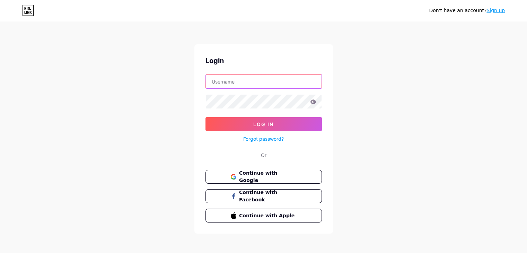
click at [254, 76] on input "text" at bounding box center [264, 82] width 116 height 14
type input "mgiannini"
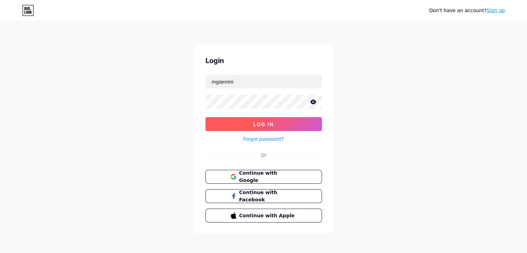
click at [266, 125] on span "Log In" at bounding box center [263, 124] width 20 height 6
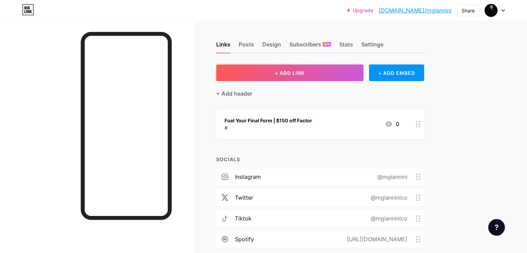
scroll to position [70, 0]
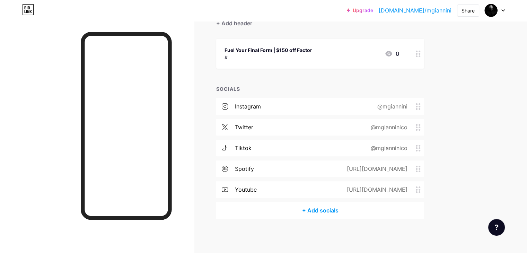
click at [338, 171] on div "[URL][DOMAIN_NAME]" at bounding box center [376, 169] width 80 height 8
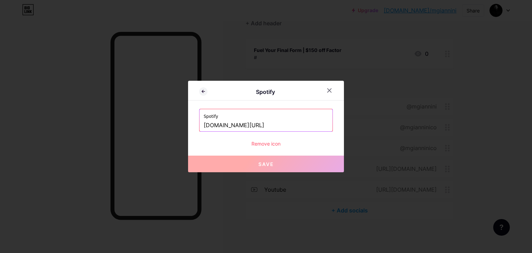
click at [283, 126] on input "[DOMAIN_NAME][URL]" at bounding box center [266, 126] width 125 height 12
click at [250, 127] on input "[DOMAIN_NAME][URL]" at bounding box center [266, 126] width 125 height 12
click at [328, 90] on icon at bounding box center [330, 91] width 6 height 6
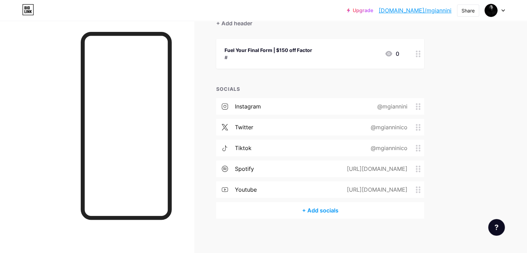
scroll to position [0, 0]
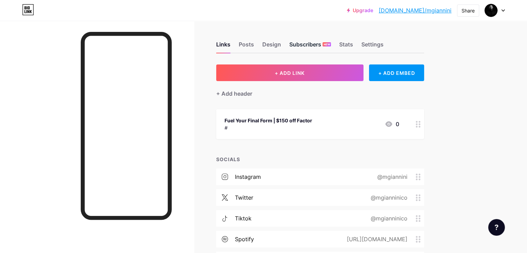
click at [330, 48] on div "Subscribers NEW" at bounding box center [310, 46] width 42 height 12
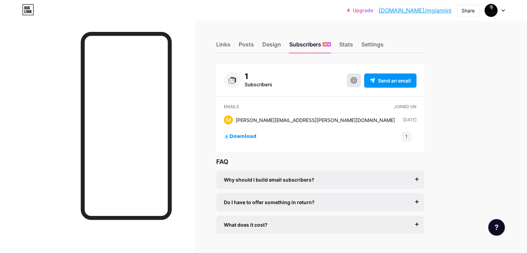
click at [361, 84] on button at bounding box center [354, 80] width 14 height 14
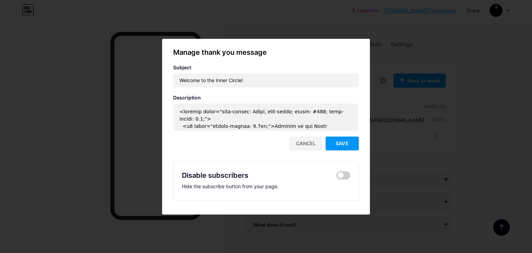
click at [345, 170] on div "Disable subscribers" at bounding box center [266, 175] width 168 height 10
click at [341, 176] on span at bounding box center [344, 175] width 14 height 8
click at [337, 177] on input "checkbox" at bounding box center [337, 177] width 0 height 0
click at [343, 146] on span "Save" at bounding box center [342, 143] width 13 height 6
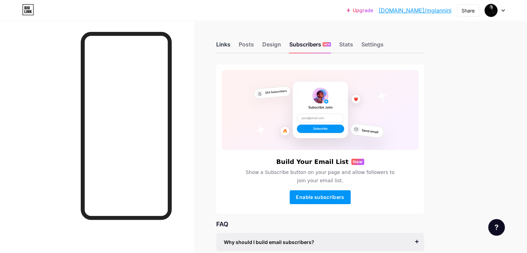
click at [230, 46] on div "Links" at bounding box center [223, 46] width 14 height 12
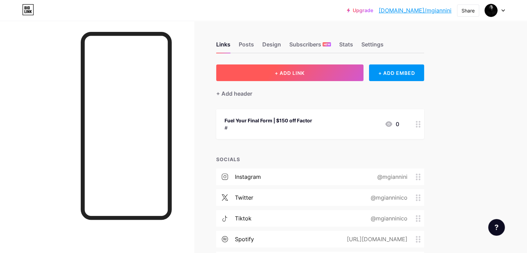
click at [305, 74] on span "+ ADD LINK" at bounding box center [290, 73] width 30 height 6
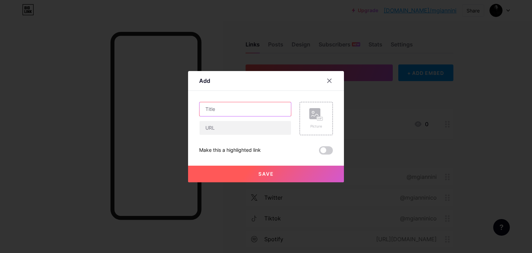
click at [261, 111] on input "text" at bounding box center [245, 109] width 91 height 14
type input "Enter The Inner Circle"
click at [323, 150] on span at bounding box center [326, 150] width 14 height 8
click at [319, 152] on input "checkbox" at bounding box center [319, 152] width 0 height 0
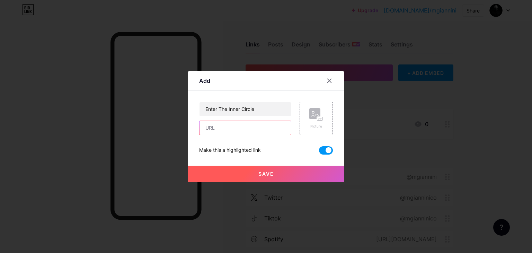
click at [261, 132] on input "text" at bounding box center [245, 128] width 91 height 14
type input "#"
click at [279, 172] on button "Save" at bounding box center [266, 174] width 156 height 17
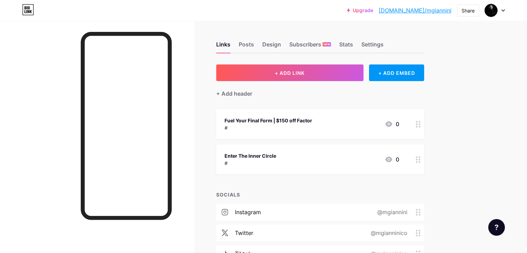
click at [276, 158] on div "Enter The Inner Circle" at bounding box center [251, 155] width 52 height 7
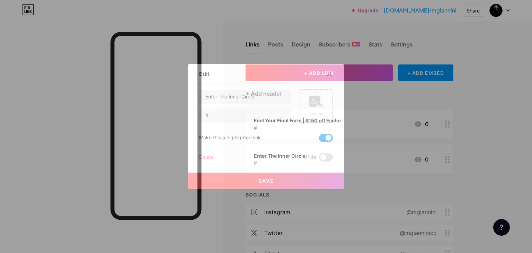
click at [314, 115] on div "Picture" at bounding box center [316, 113] width 14 height 5
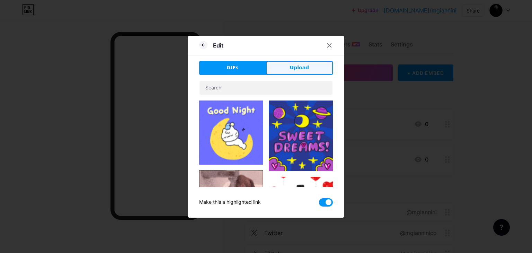
click at [292, 68] on span "Upload" at bounding box center [299, 67] width 19 height 7
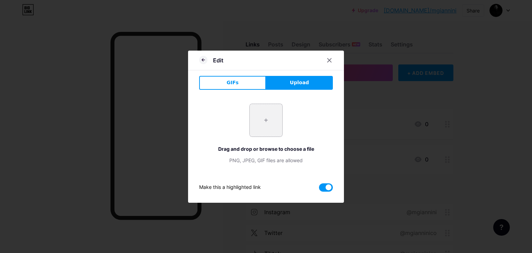
click at [267, 123] on input "file" at bounding box center [266, 120] width 33 height 33
type input "C:\fakepath\factor logo.jpg"
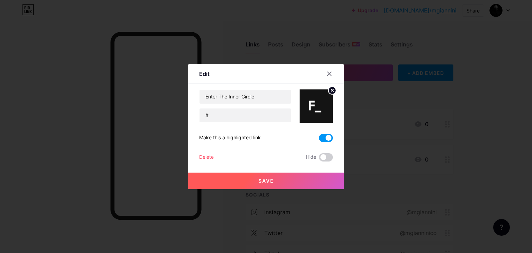
click at [259, 181] on span "Save" at bounding box center [267, 181] width 16 height 6
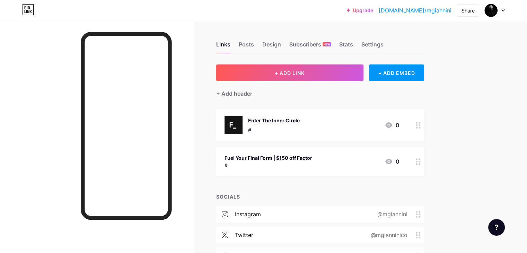
click at [332, 137] on div "Enter The Inner Circle # 0" at bounding box center [320, 125] width 208 height 32
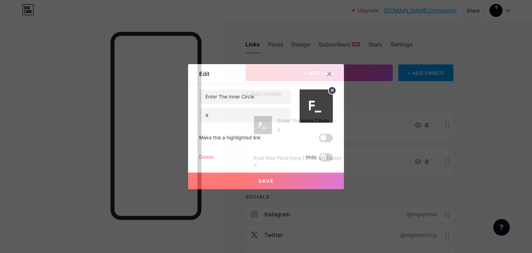
click at [329, 91] on circle at bounding box center [333, 91] width 8 height 8
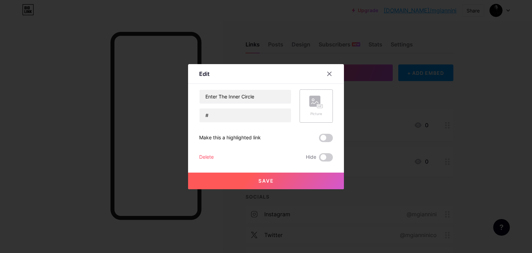
click at [277, 179] on button "Save" at bounding box center [266, 181] width 156 height 17
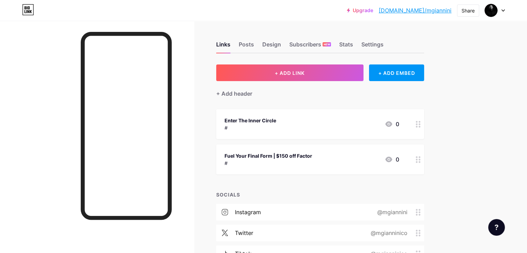
click at [366, 157] on div "Fuel Your Final Form | $150 off Factor # 0" at bounding box center [312, 159] width 175 height 16
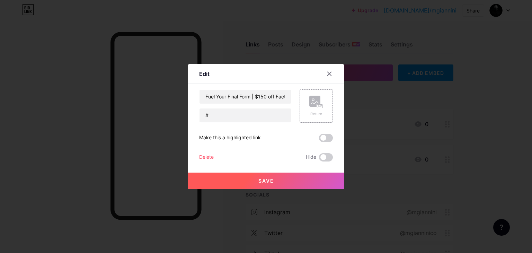
click at [312, 102] on rect at bounding box center [314, 101] width 11 height 11
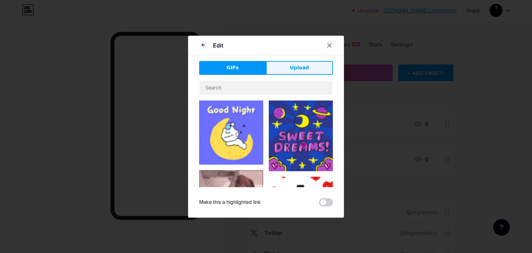
click at [293, 67] on span "Upload" at bounding box center [299, 67] width 19 height 7
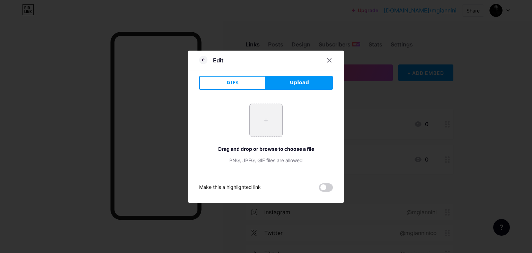
click at [270, 118] on input "file" at bounding box center [266, 120] width 33 height 33
type input "C:\fakepath\factor logo.jpg"
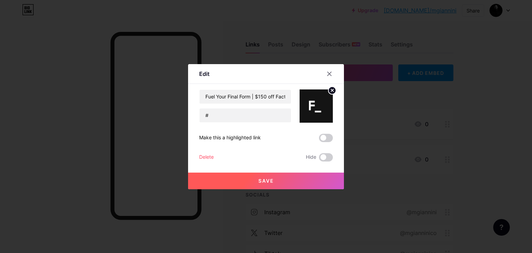
drag, startPoint x: 287, startPoint y: 179, endPoint x: 262, endPoint y: 179, distance: 24.6
click at [262, 179] on button "Save" at bounding box center [266, 181] width 156 height 17
click at [262, 179] on span at bounding box center [266, 181] width 10 height 10
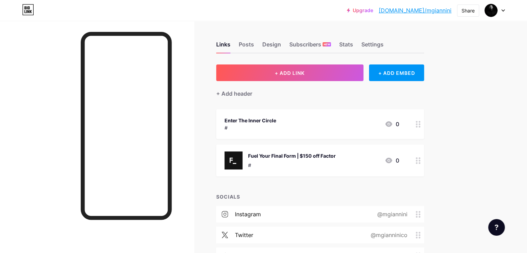
click at [349, 124] on div "Enter The Inner Circle # 0" at bounding box center [312, 124] width 175 height 16
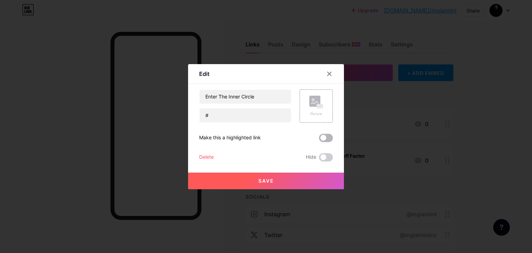
click at [324, 138] on span at bounding box center [326, 138] width 14 height 8
click at [319, 140] on input "checkbox" at bounding box center [319, 140] width 0 height 0
click at [282, 176] on button "Save" at bounding box center [266, 181] width 156 height 17
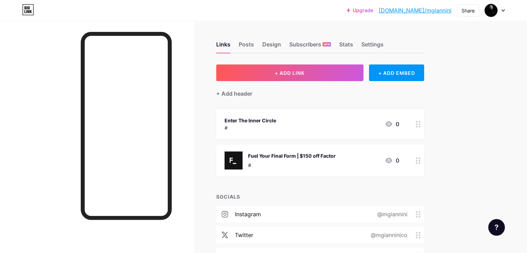
click at [228, 168] on div "Links Posts Design Subscribers NEW Stats Settings + ADD LINK + ADD EMBED + Add …" at bounding box center [226, 191] width 453 height 340
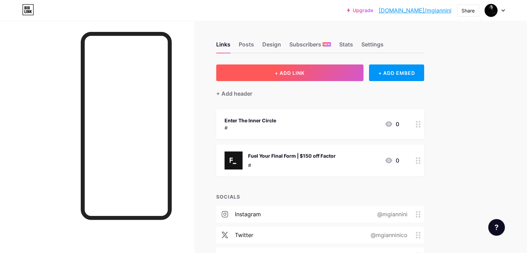
click at [326, 76] on button "+ ADD LINK" at bounding box center [289, 72] width 147 height 17
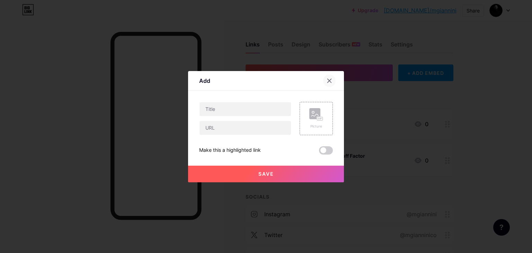
click at [327, 77] on div at bounding box center [329, 81] width 12 height 12
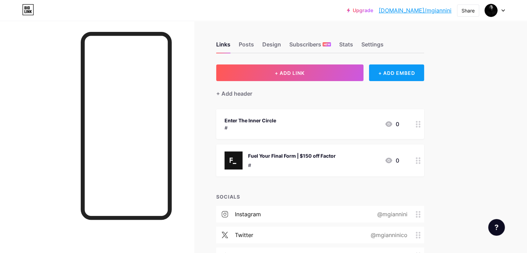
click at [410, 78] on div "+ ADD EMBED" at bounding box center [396, 72] width 55 height 17
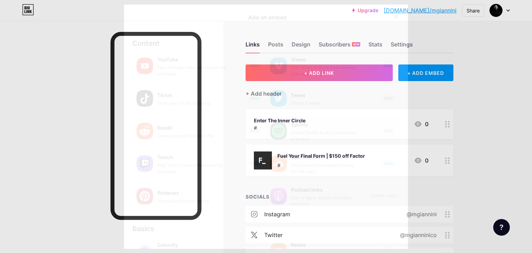
scroll to position [108, 0]
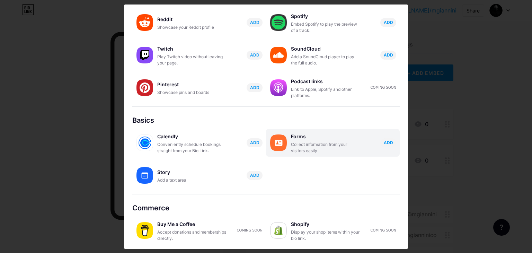
click at [324, 142] on div "Collect information from your visitors easily" at bounding box center [325, 147] width 69 height 12
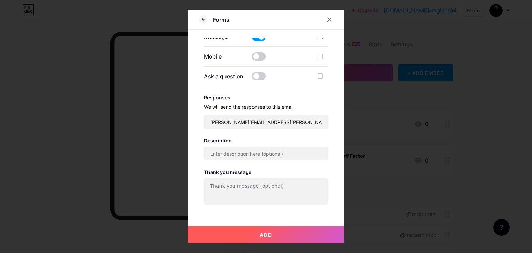
scroll to position [177, 0]
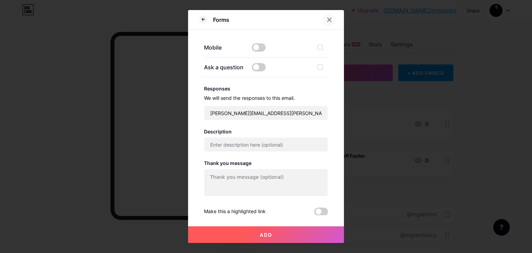
click at [326, 23] on div at bounding box center [329, 20] width 12 height 12
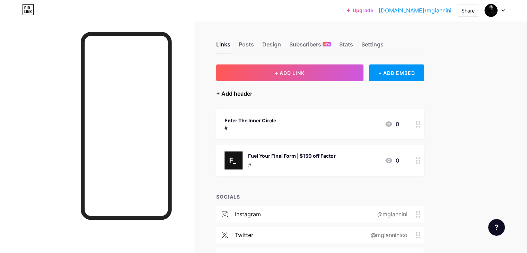
click at [252, 94] on div "+ Add header" at bounding box center [234, 93] width 36 height 8
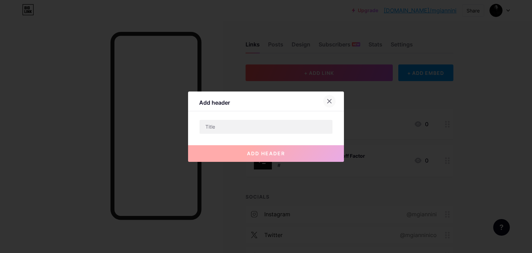
click at [327, 99] on icon at bounding box center [330, 101] width 6 height 6
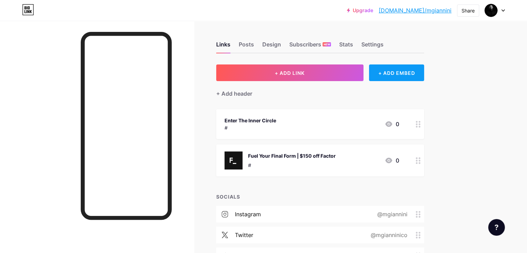
click at [401, 79] on div "+ ADD EMBED" at bounding box center [396, 72] width 55 height 17
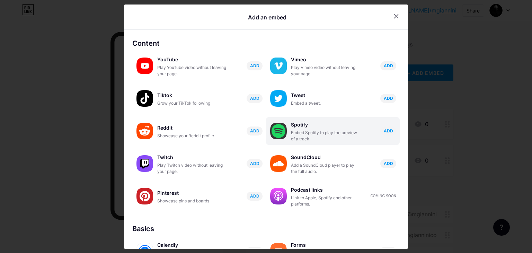
scroll to position [108, 0]
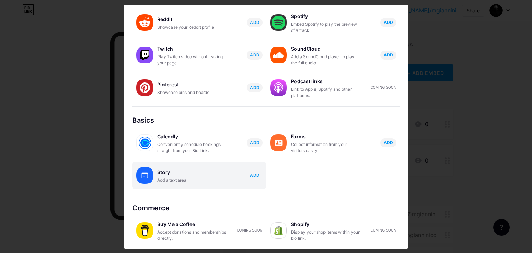
click at [250, 175] on span "ADD" at bounding box center [254, 175] width 9 height 6
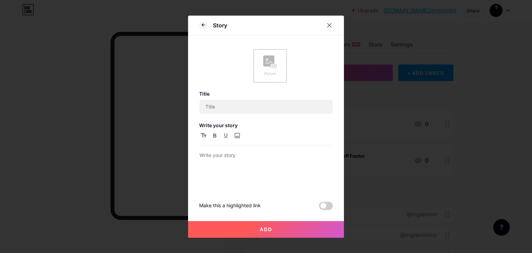
scroll to position [0, 0]
click at [247, 106] on input "text" at bounding box center [266, 107] width 133 height 14
click at [244, 170] on div at bounding box center [266, 170] width 133 height 39
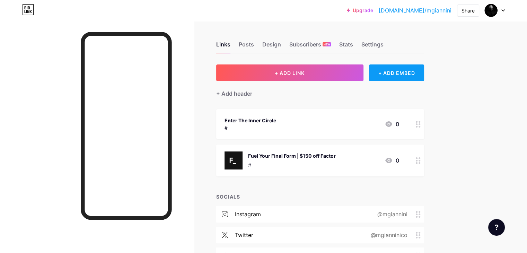
click at [409, 76] on div "+ ADD EMBED" at bounding box center [396, 72] width 55 height 17
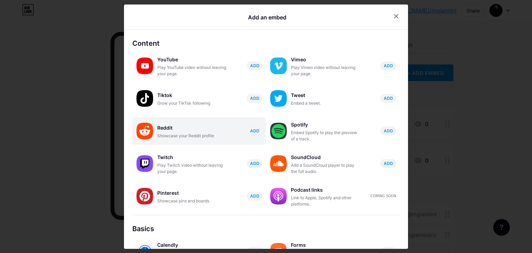
scroll to position [108, 0]
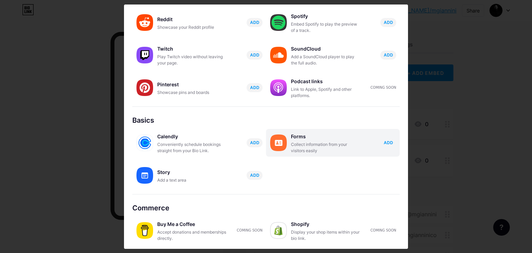
click at [381, 141] on button "ADD" at bounding box center [389, 142] width 16 height 9
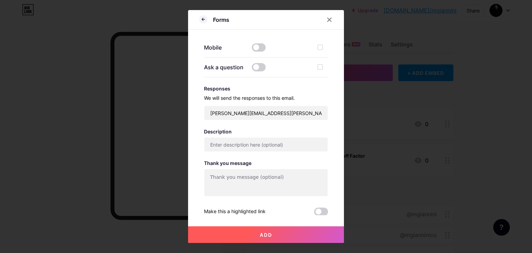
scroll to position [0, 0]
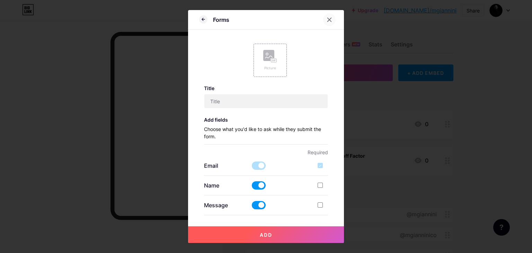
click at [330, 14] on div at bounding box center [333, 20] width 21 height 12
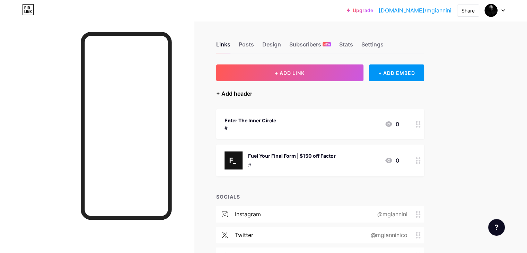
click at [248, 93] on div "+ Add header" at bounding box center [234, 93] width 36 height 8
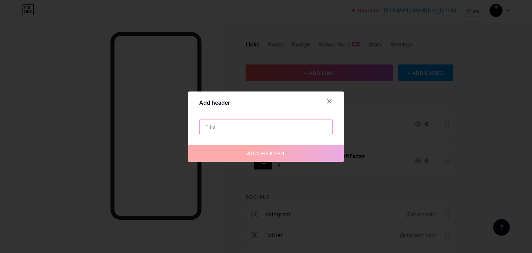
click at [274, 130] on input "text" at bounding box center [266, 127] width 133 height 14
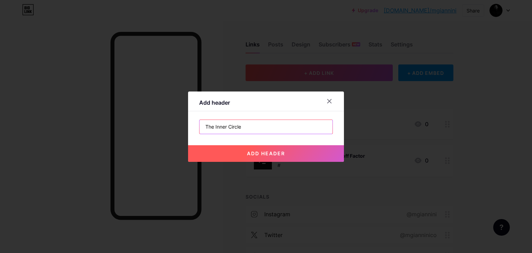
type input "The Inner Circle"
click at [274, 152] on span "add header" at bounding box center [266, 153] width 38 height 6
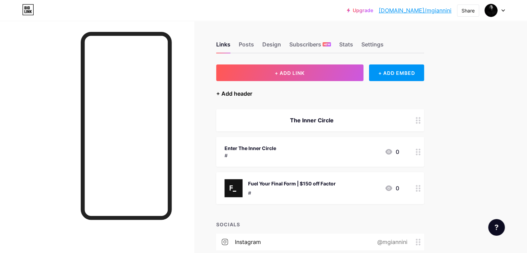
click at [252, 95] on div "+ Add header" at bounding box center [234, 93] width 36 height 8
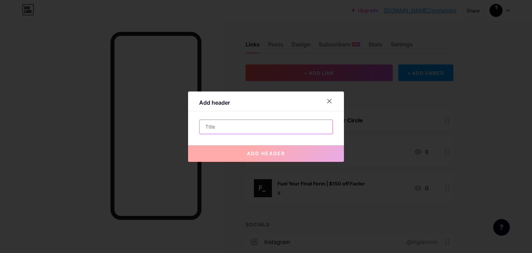
click at [262, 128] on input "text" at bounding box center [266, 127] width 133 height 14
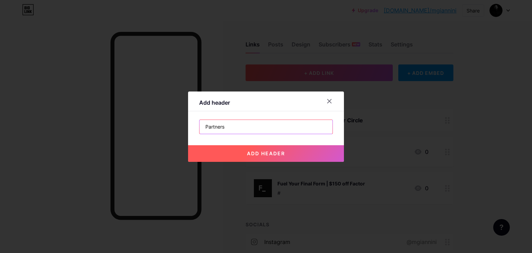
type input "Partners"
click at [273, 150] on span "add header" at bounding box center [266, 153] width 38 height 6
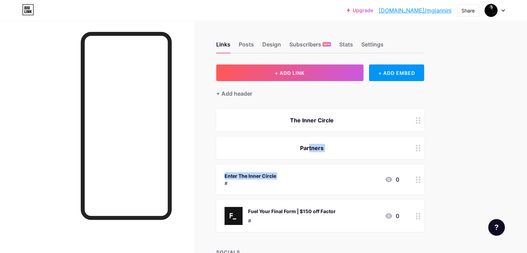
drag, startPoint x: 252, startPoint y: 147, endPoint x: 252, endPoint y: 192, distance: 45.1
click at [252, 192] on span "The Inner Circle Partners Enter The Inner Circle # 0 Fuel Your Final Form | $15…" at bounding box center [320, 170] width 208 height 123
click at [453, 170] on div "Links Posts Design Subscribers NEW Stats Settings + ADD LINK + ADD EMBED + Add …" at bounding box center [226, 219] width 453 height 396
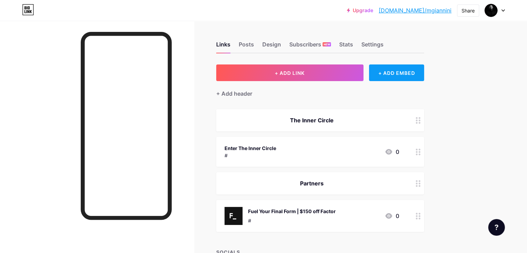
click at [418, 73] on div "+ ADD EMBED" at bounding box center [396, 72] width 55 height 17
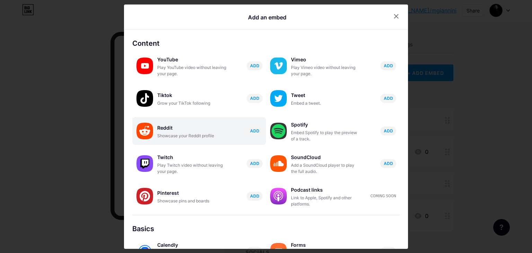
scroll to position [108, 0]
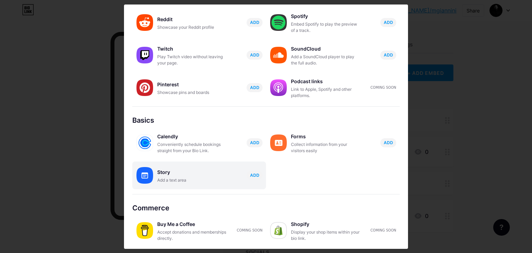
click at [250, 179] on div "Story Add a text area ADD" at bounding box center [211, 175] width 109 height 16
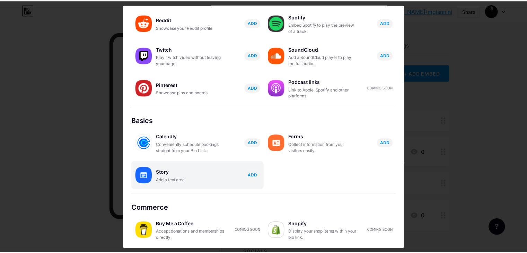
scroll to position [0, 0]
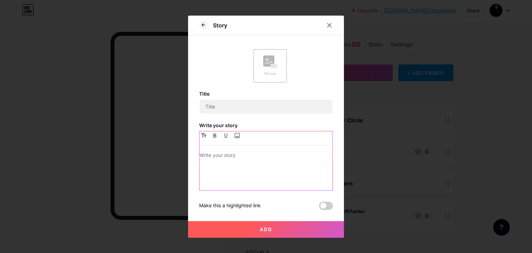
click at [241, 158] on p at bounding box center [266, 156] width 133 height 10
click at [328, 24] on icon at bounding box center [330, 26] width 6 height 6
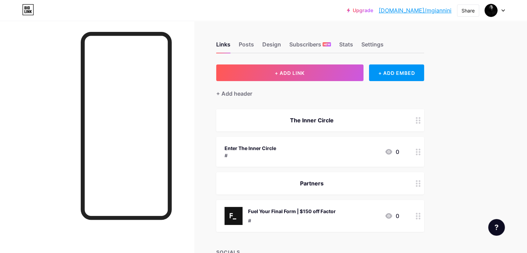
click at [8, 157] on div at bounding box center [97, 147] width 194 height 253
click at [276, 146] on div "Enter The Inner Circle" at bounding box center [251, 148] width 52 height 7
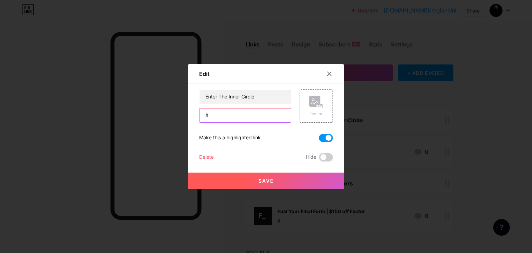
click at [244, 120] on input "#" at bounding box center [245, 115] width 91 height 14
paste input "[DOMAIN_NAME][URL]"
type input "[DOMAIN_NAME][URL]"
click at [254, 182] on button "Save" at bounding box center [266, 181] width 156 height 17
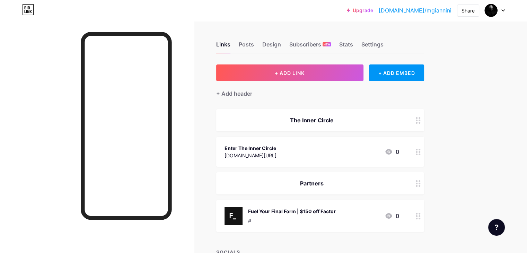
click at [295, 160] on div "Enter The Inner Circle [DOMAIN_NAME][URL] 0" at bounding box center [320, 152] width 208 height 30
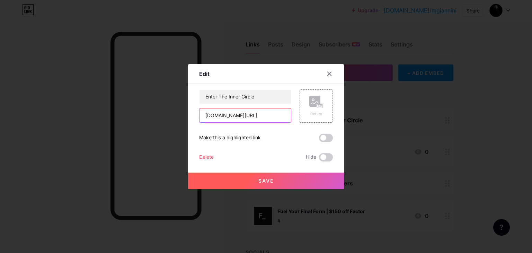
click at [257, 114] on input "[DOMAIN_NAME][URL]" at bounding box center [245, 115] width 91 height 14
click at [269, 180] on span "Save" at bounding box center [267, 181] width 16 height 6
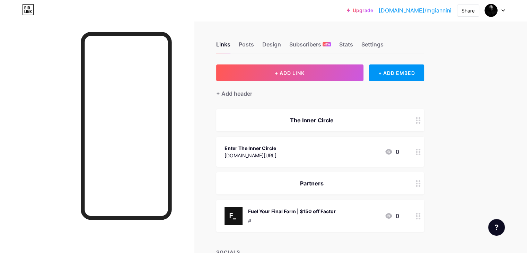
click at [340, 181] on div "Partners" at bounding box center [312, 183] width 175 height 8
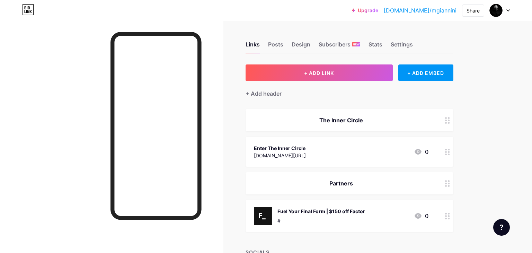
drag, startPoint x: 248, startPoint y: 123, endPoint x: 176, endPoint y: 106, distance: 74.0
click at [176, 106] on div "Edit header Partners Delete Hide Save" at bounding box center [266, 126] width 532 height 253
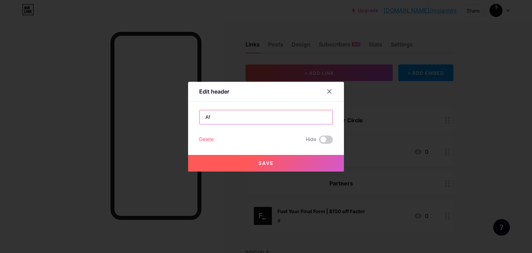
type input "A"
click at [327, 88] on div at bounding box center [329, 91] width 12 height 12
